Goal: Find specific page/section: Find specific page/section

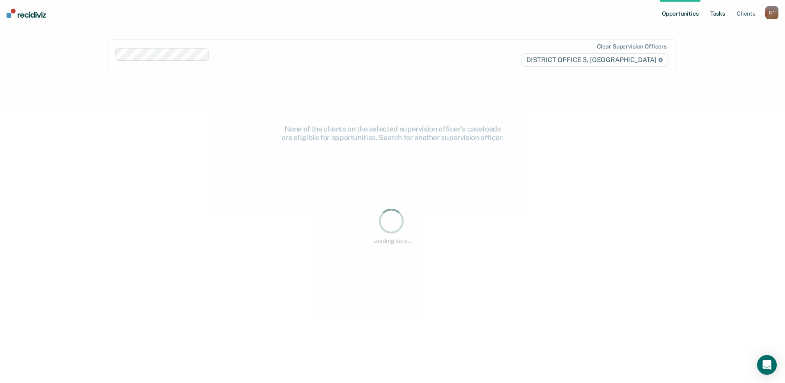
click at [713, 15] on link "Tasks" at bounding box center [718, 13] width 18 height 26
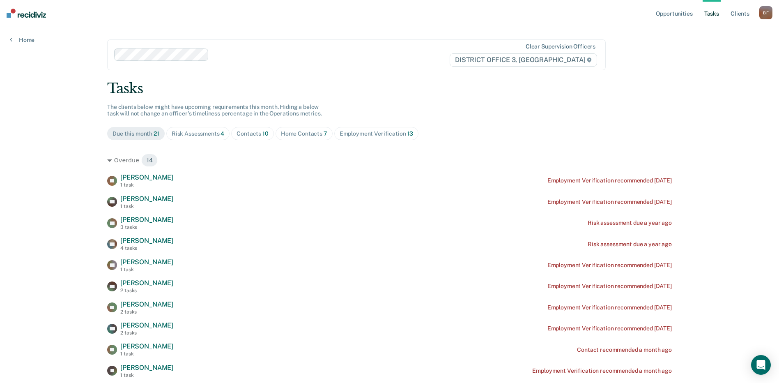
click at [207, 134] on div "Risk Assessments 4" at bounding box center [198, 133] width 53 height 7
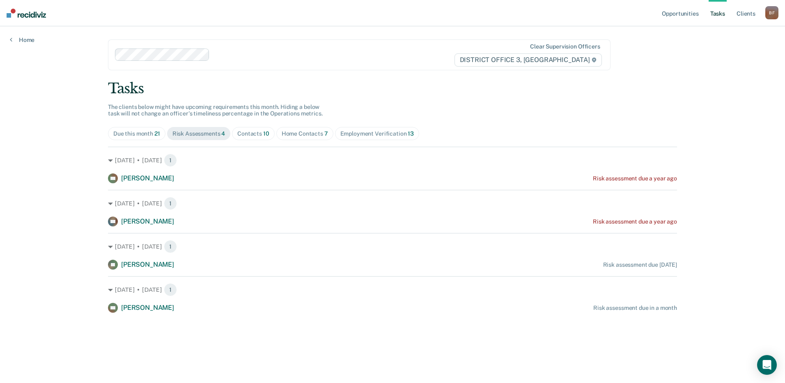
click at [253, 135] on div "Contacts 10" at bounding box center [253, 133] width 32 height 7
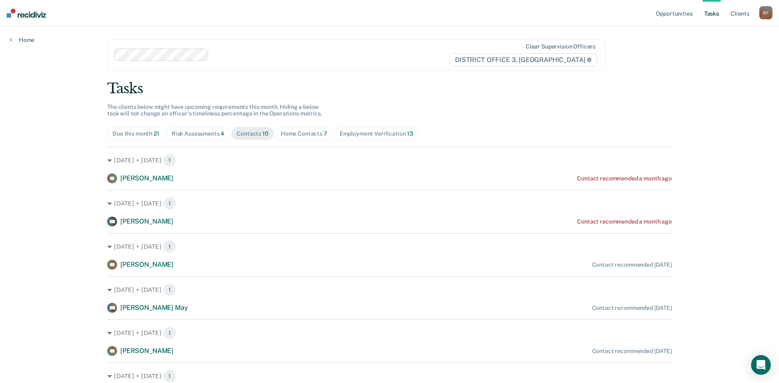
click at [302, 130] on div "Home Contacts 7" at bounding box center [304, 133] width 46 height 7
click at [680, 15] on link "Opportunities" at bounding box center [674, 13] width 40 height 26
